Goal: Information Seeking & Learning: Learn about a topic

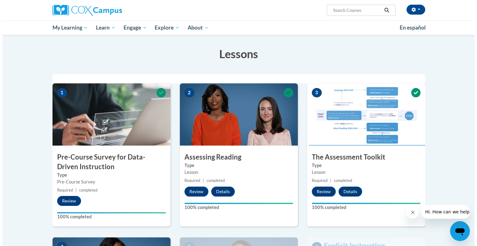
scroll to position [89, 0]
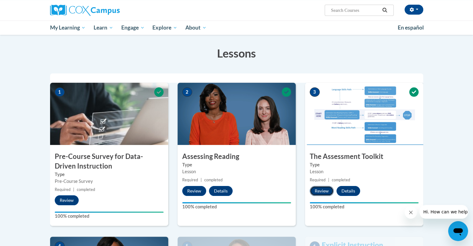
click at [321, 192] on button "Review" at bounding box center [322, 191] width 24 height 10
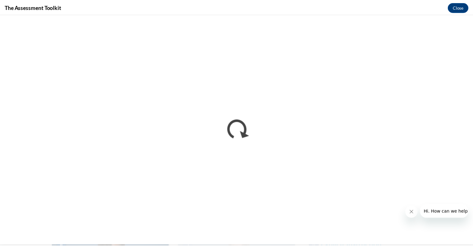
scroll to position [0, 0]
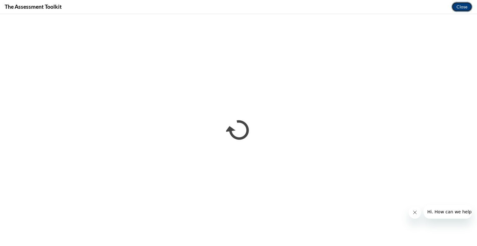
click at [461, 7] on button "Close" at bounding box center [462, 7] width 21 height 10
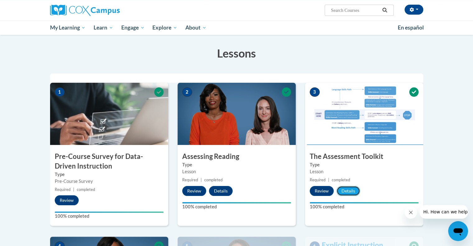
click at [347, 190] on button "Details" at bounding box center [348, 191] width 24 height 10
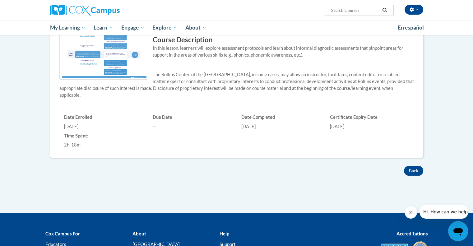
scroll to position [134, 0]
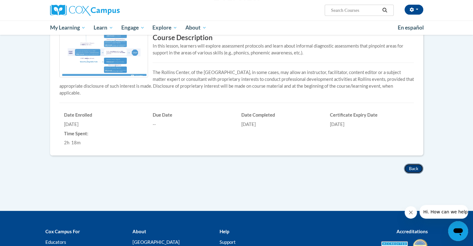
click at [413, 168] on button "Back" at bounding box center [413, 169] width 19 height 10
